Goal: Find specific page/section: Find specific page/section

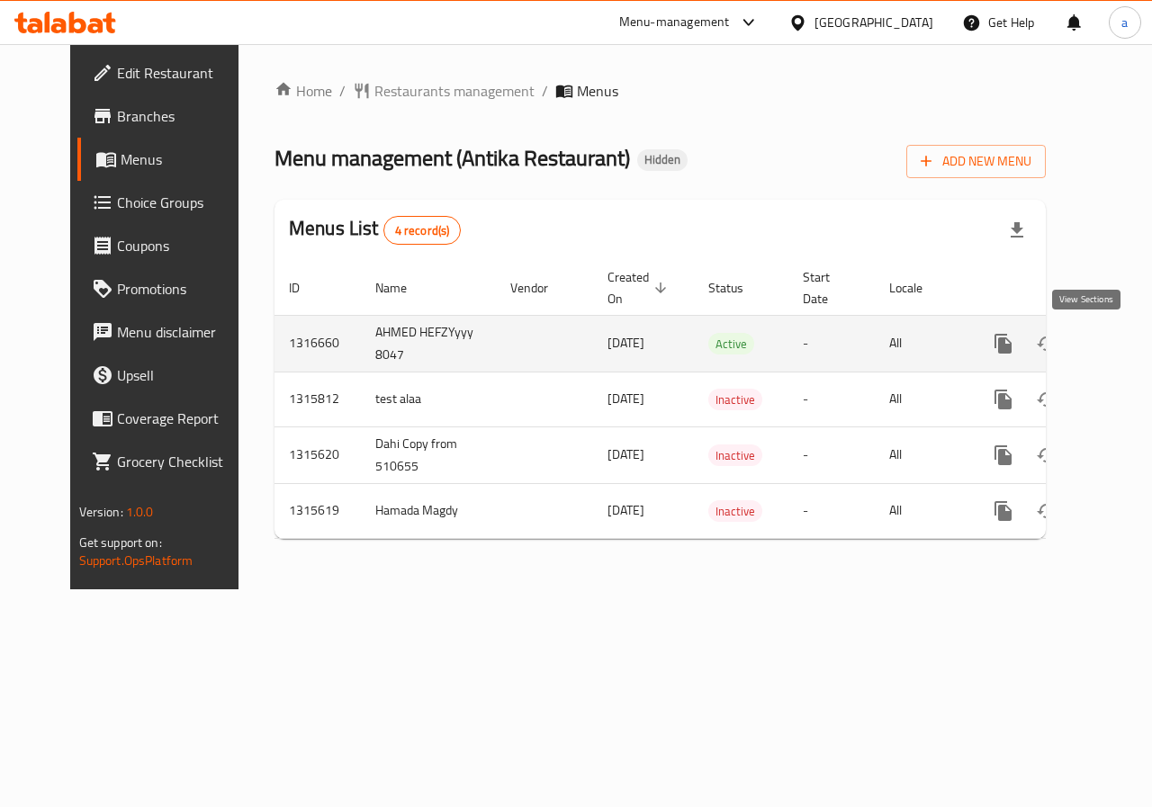
click at [1111, 347] on link "enhanced table" at bounding box center [1132, 343] width 43 height 43
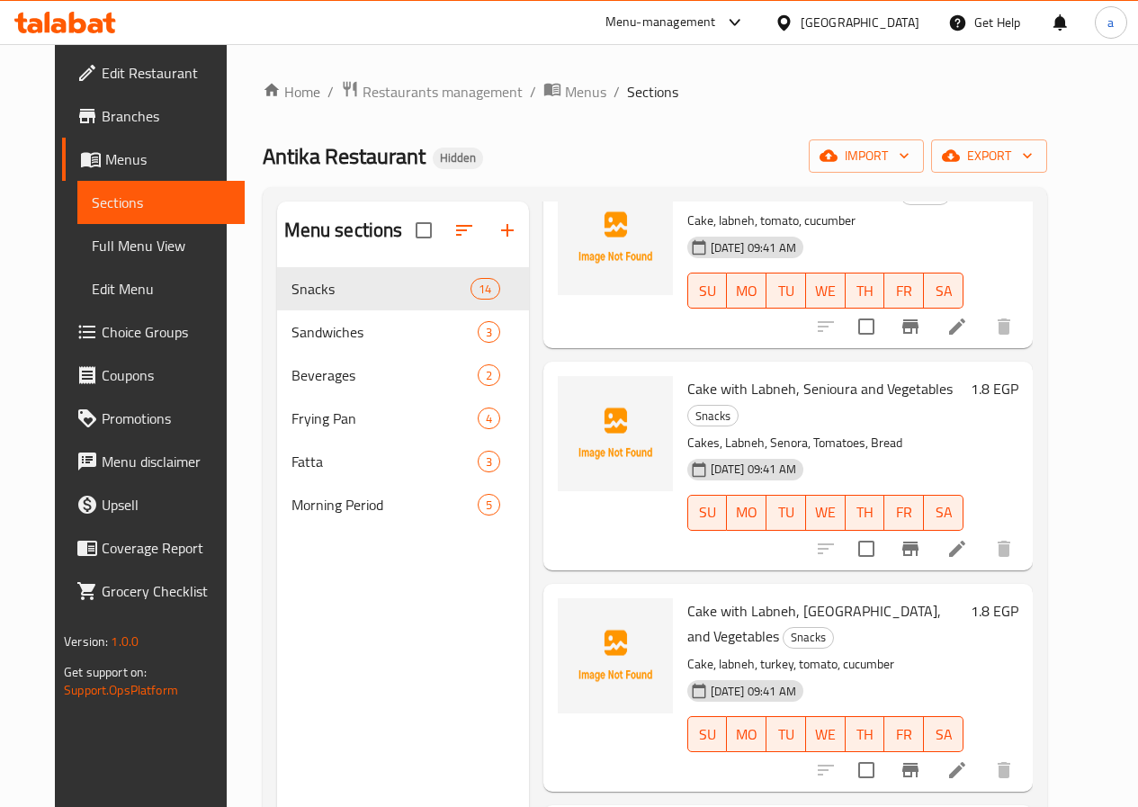
scroll to position [1350, 0]
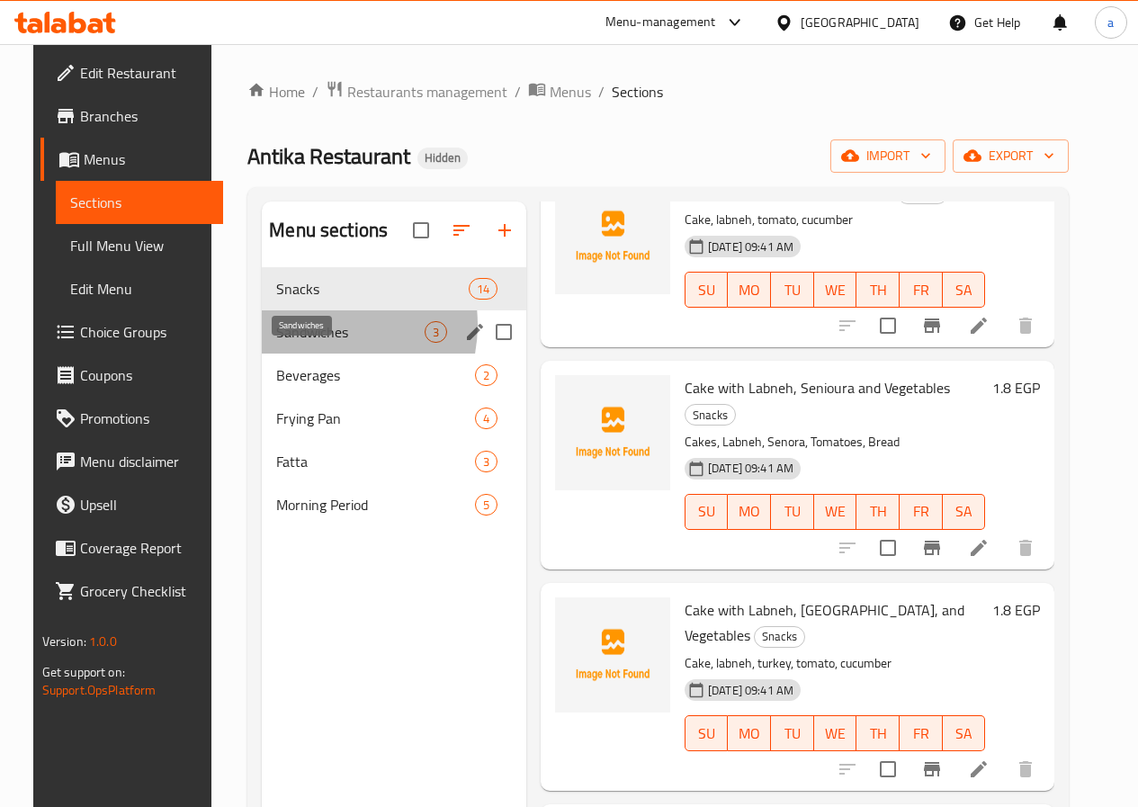
click at [296, 343] on span "Sandwiches" at bounding box center [350, 332] width 148 height 22
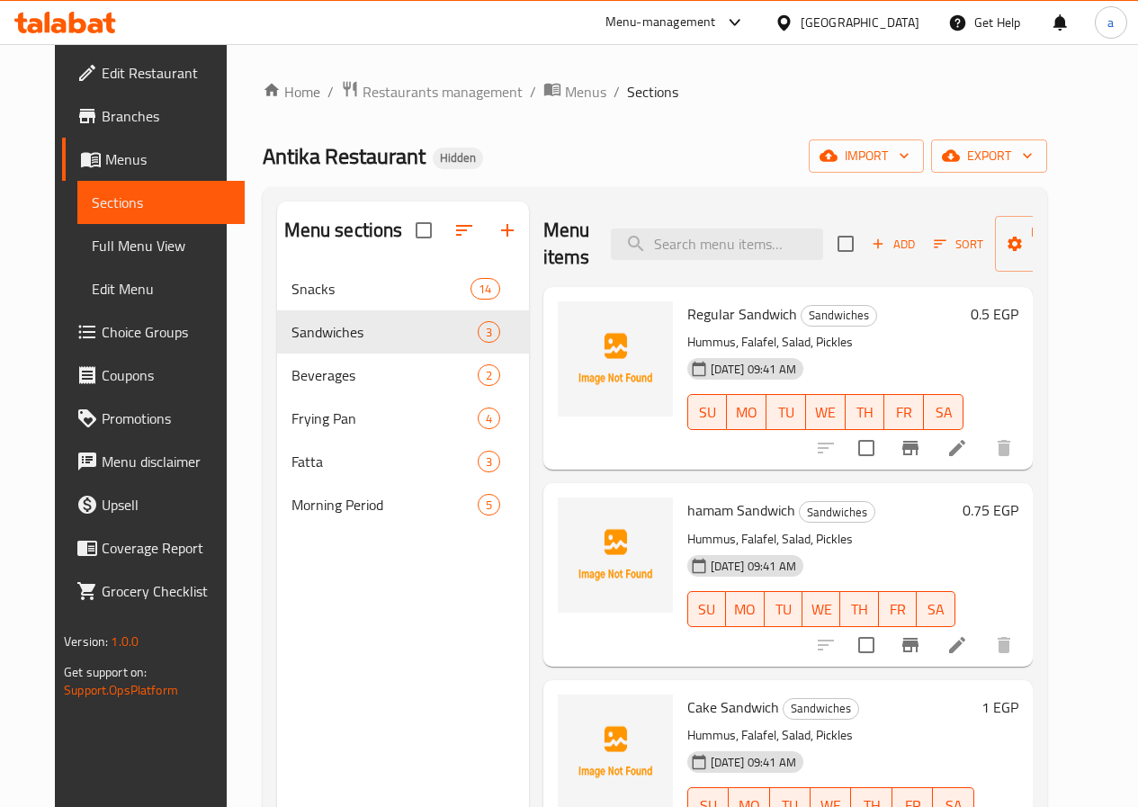
click at [1018, 319] on h6 "0.5 EGP" at bounding box center [995, 313] width 48 height 25
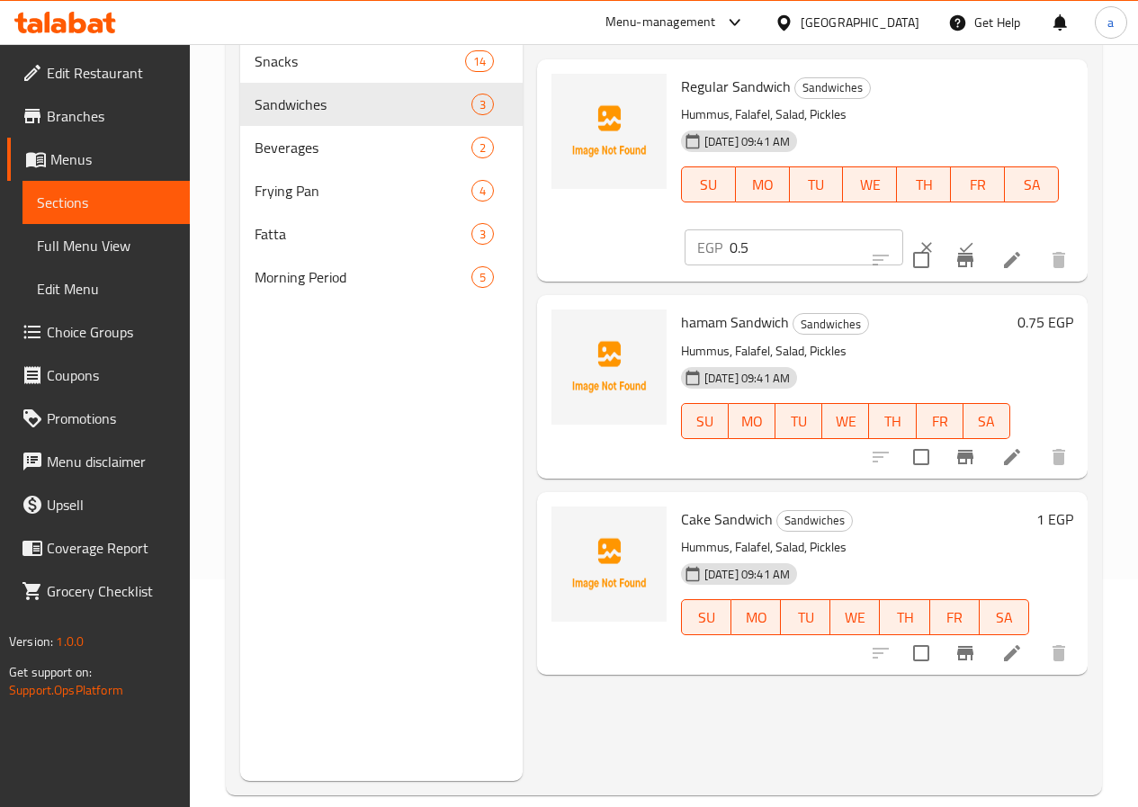
scroll to position [252, 0]
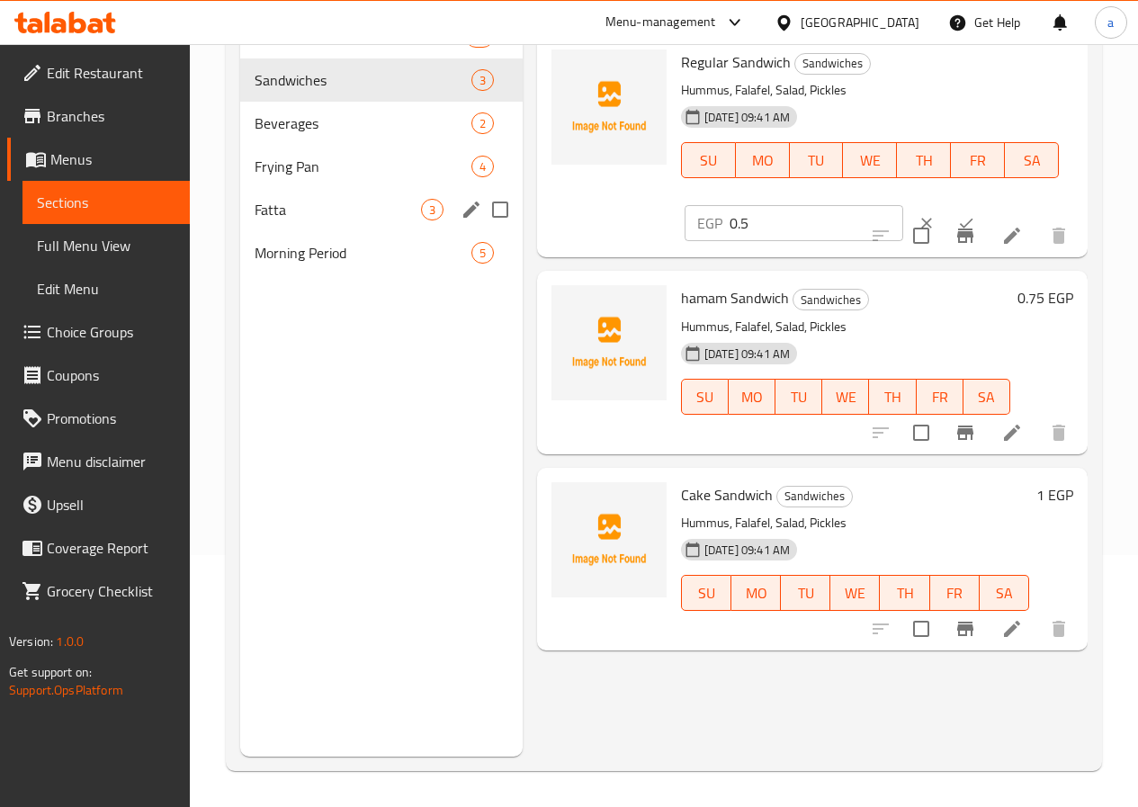
click at [297, 224] on div "Fatta 3" at bounding box center [381, 209] width 282 height 43
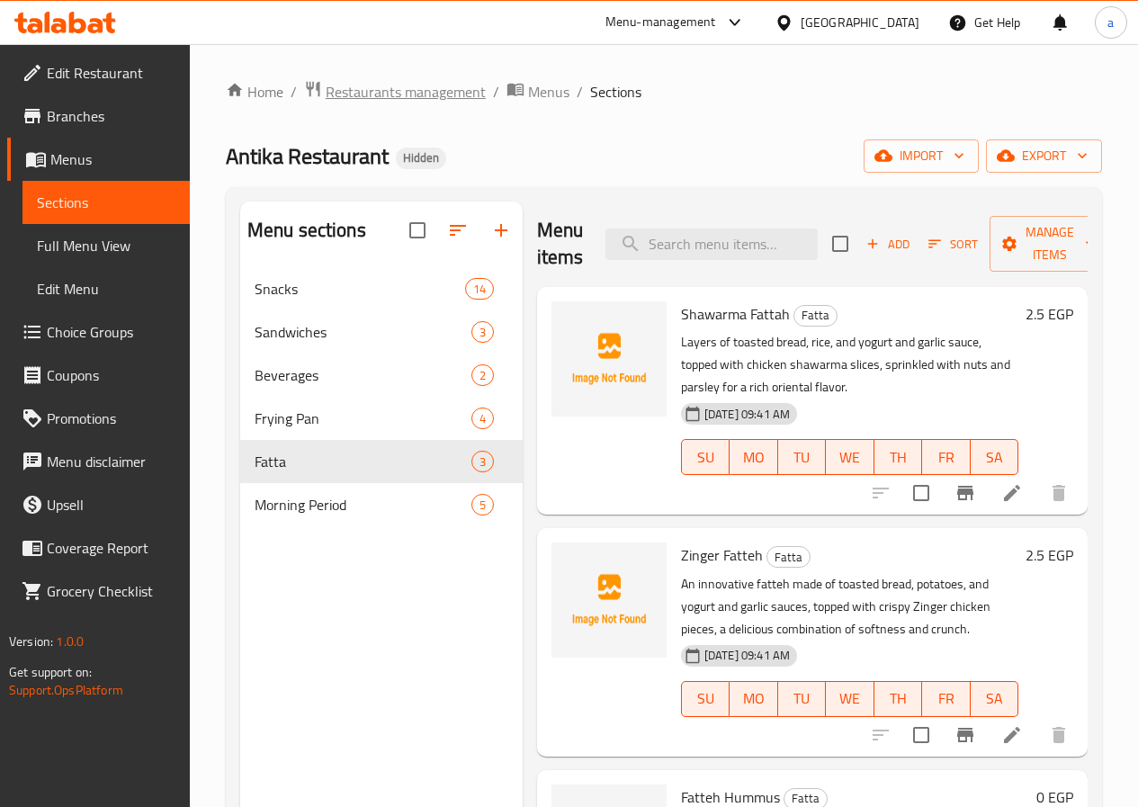
click at [336, 94] on span "Restaurants management" at bounding box center [406, 92] width 160 height 22
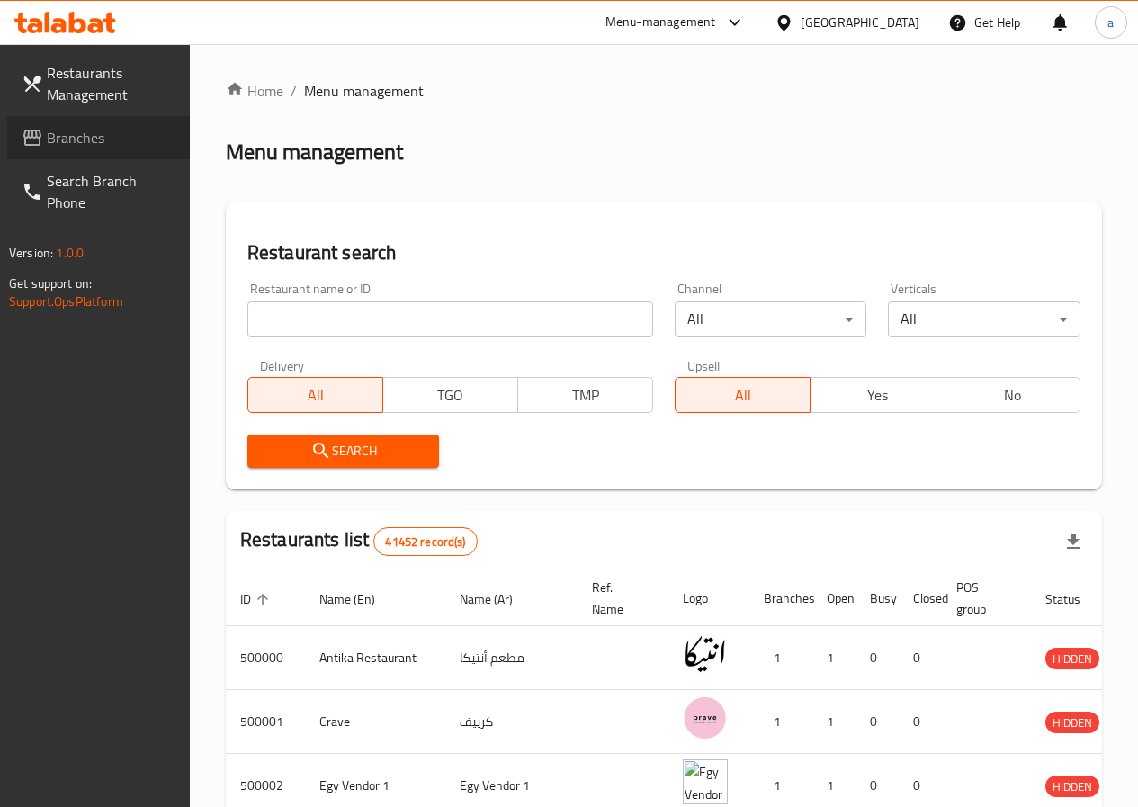
click at [84, 132] on span "Branches" at bounding box center [111, 138] width 129 height 22
